Goal: Obtain resource: Obtain resource

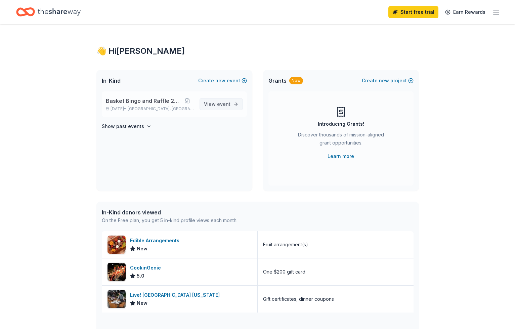
click at [220, 103] on span "event" at bounding box center [223, 104] width 13 height 6
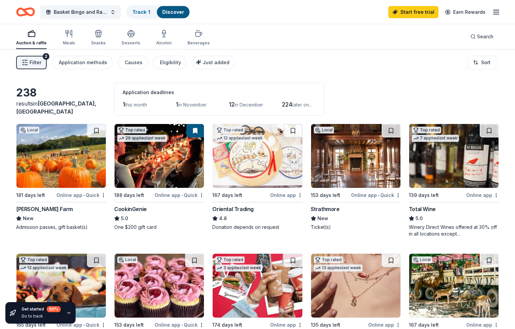
click at [495, 13] on icon "button" at bounding box center [496, 12] width 8 height 8
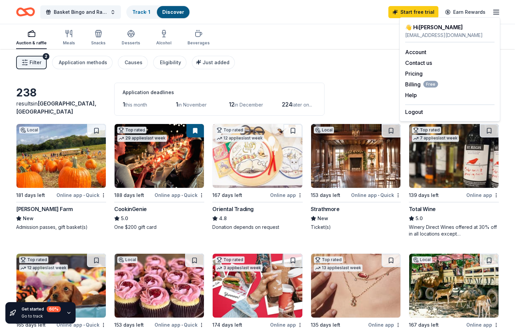
click at [342, 46] on div "Auction & raffle Meals Snacks Desserts Alcohol Beverages Search" at bounding box center [257, 36] width 483 height 25
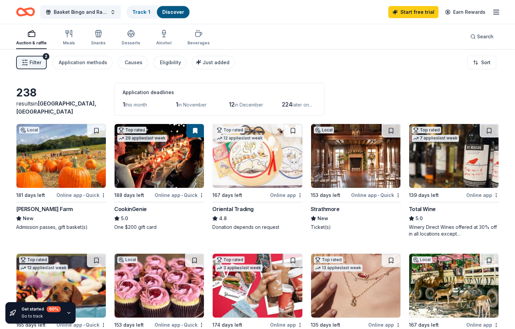
scroll to position [2, 0]
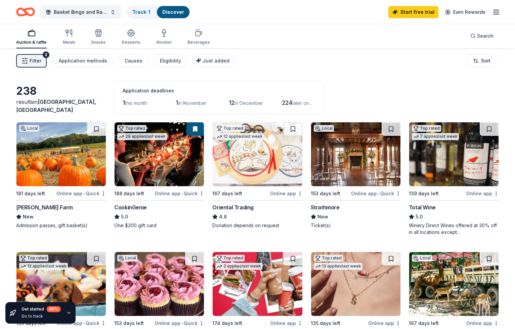
click at [301, 104] on span "later on..." at bounding box center [302, 103] width 20 height 6
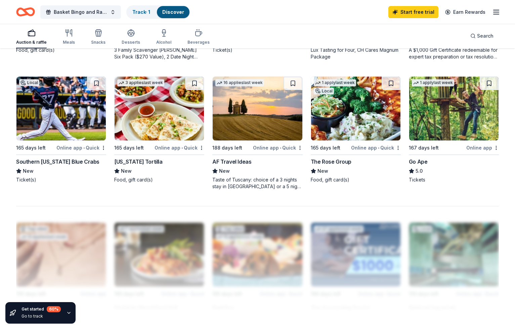
scroll to position [438, 0]
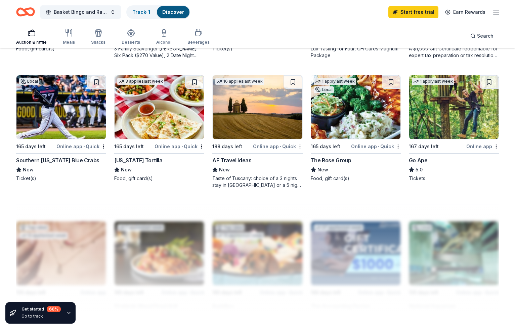
click at [422, 161] on div "Go Ape" at bounding box center [418, 160] width 19 height 8
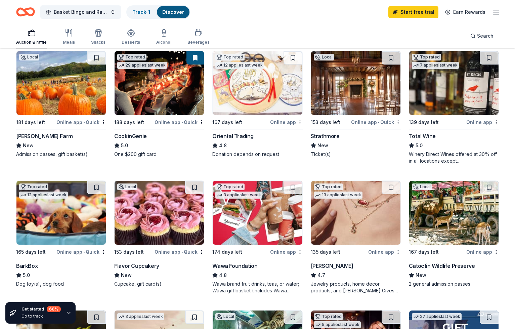
scroll to position [0, 0]
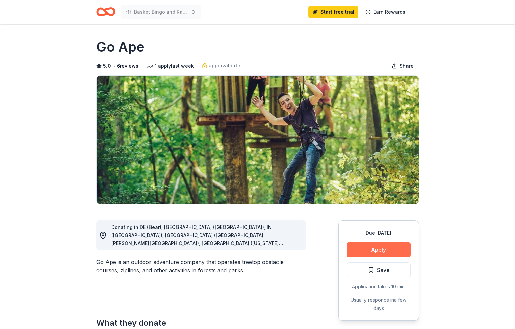
click at [374, 248] on button "Apply" at bounding box center [379, 249] width 64 height 15
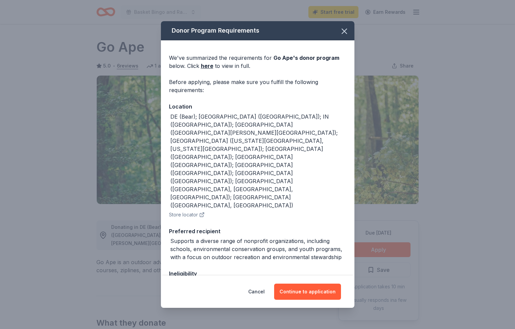
click at [136, 220] on div "Donor Program Requirements We've summarized the requirements for Go Ape 's dono…" at bounding box center [257, 164] width 515 height 329
